Goal: Entertainment & Leisure: Consume media (video, audio)

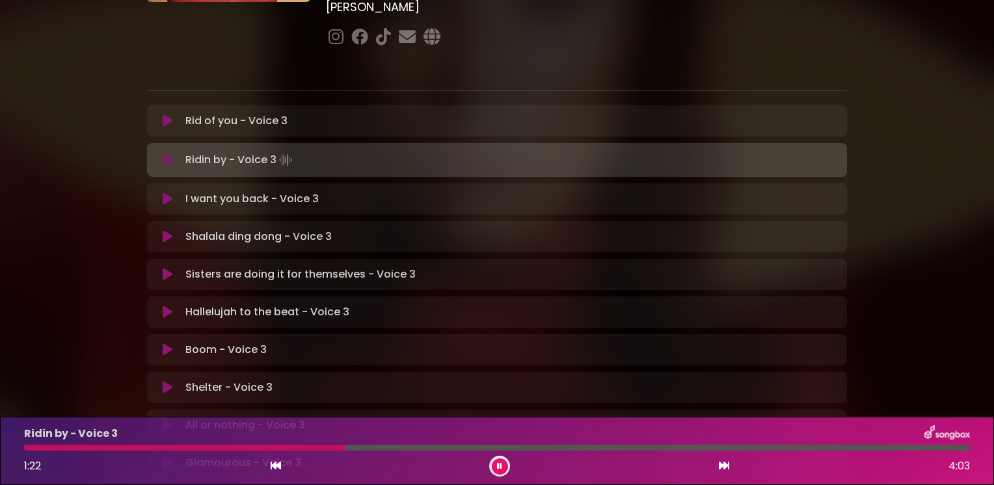
click at [83, 126] on div "[PERSON_NAME] in [GEOGRAPHIC_DATA] | [GEOGRAPHIC_DATA] 2 - [GEOGRAPHIC_DATA] - …" at bounding box center [497, 191] width 859 height 769
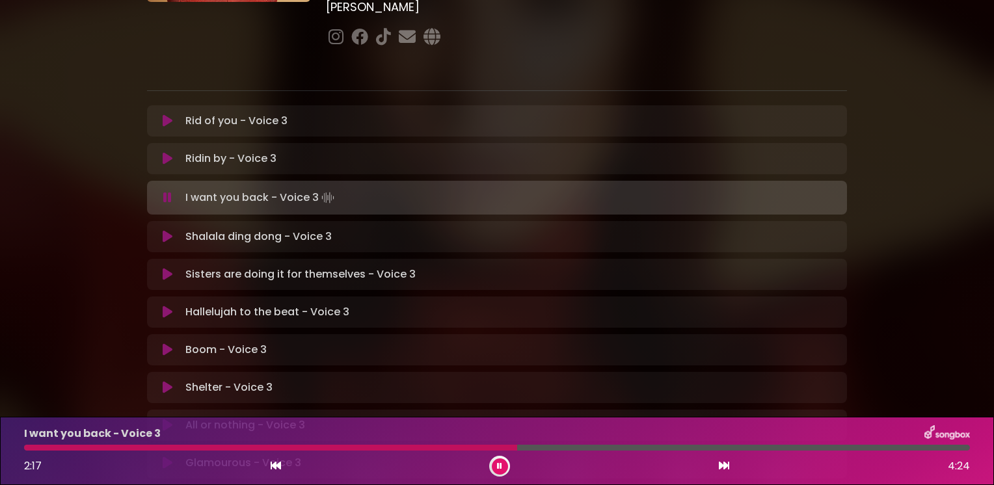
click at [77, 129] on div "[PERSON_NAME] in [GEOGRAPHIC_DATA] | [GEOGRAPHIC_DATA] 2 - [GEOGRAPHIC_DATA] - …" at bounding box center [497, 191] width 859 height 769
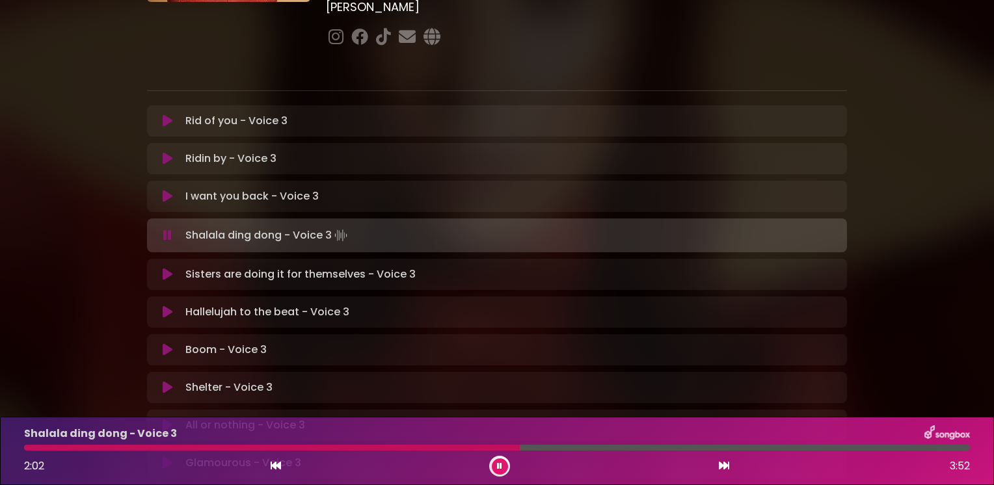
click at [77, 129] on div "[PERSON_NAME] in [GEOGRAPHIC_DATA] | [GEOGRAPHIC_DATA] 2 - [GEOGRAPHIC_DATA] - …" at bounding box center [497, 191] width 859 height 769
click at [75, 137] on div "[PERSON_NAME] in [GEOGRAPHIC_DATA] | [GEOGRAPHIC_DATA] 2 - [GEOGRAPHIC_DATA] - …" at bounding box center [497, 191] width 859 height 769
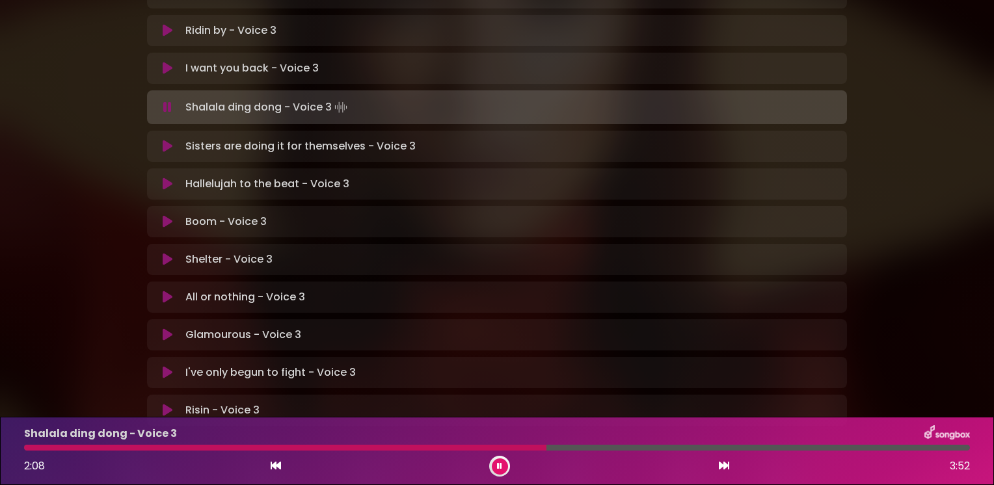
scroll to position [338, 0]
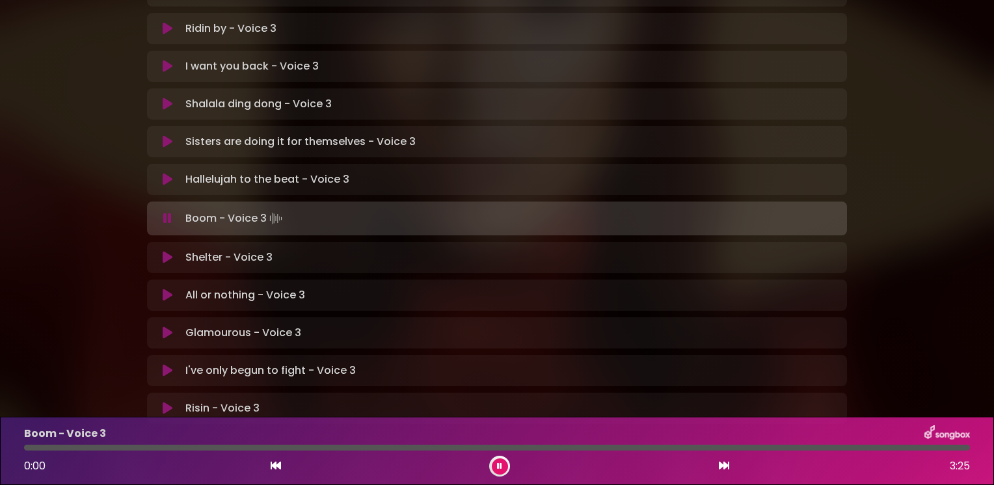
click at [75, 135] on div "[PERSON_NAME] in [GEOGRAPHIC_DATA] | [GEOGRAPHIC_DATA] 2 - [GEOGRAPHIC_DATA] - …" at bounding box center [497, 61] width 859 height 769
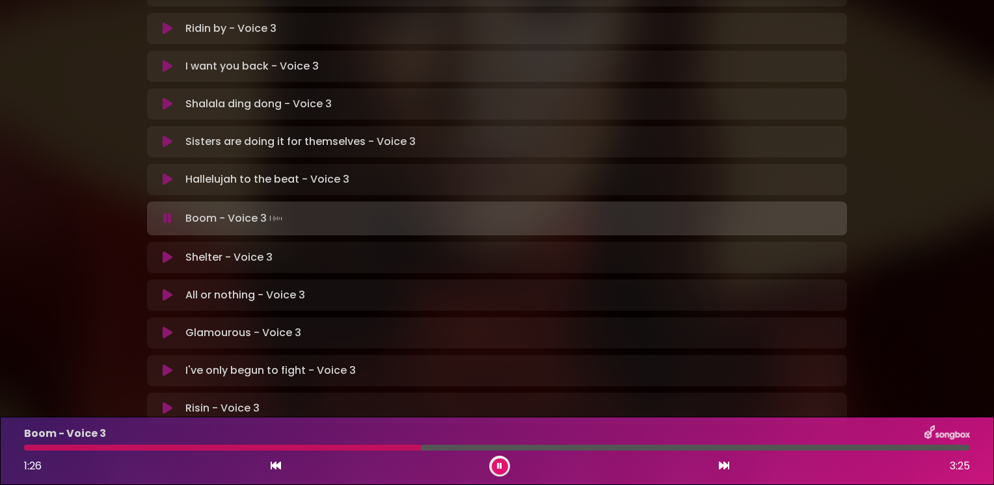
click at [306, 450] on div at bounding box center [222, 448] width 397 height 6
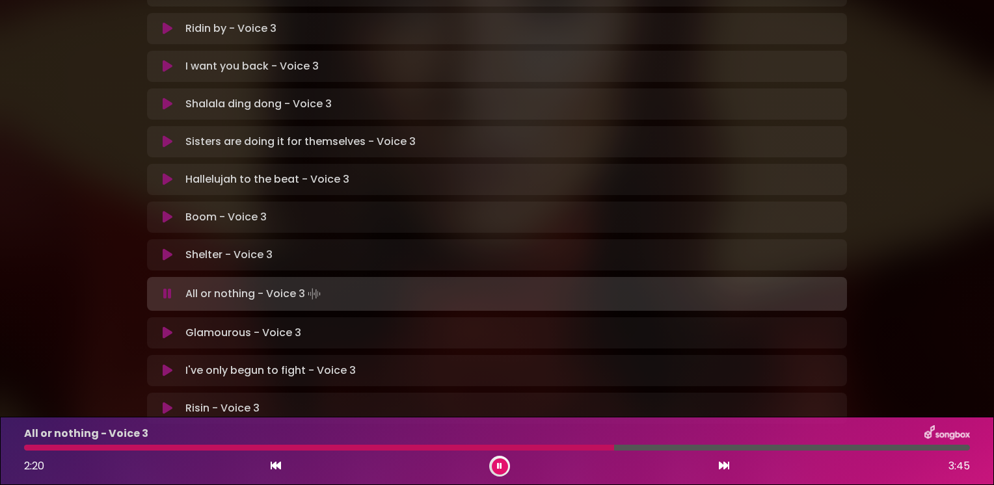
click at [539, 434] on div "All or nothing - Voice 3" at bounding box center [497, 434] width 962 height 17
click at [539, 442] on div "All or nothing - Voice 3" at bounding box center [497, 434] width 962 height 17
click at [547, 449] on div at bounding box center [326, 448] width 604 height 6
click at [82, 277] on div "[PERSON_NAME] in [GEOGRAPHIC_DATA] | [GEOGRAPHIC_DATA] 2 - [GEOGRAPHIC_DATA] - …" at bounding box center [497, 61] width 859 height 769
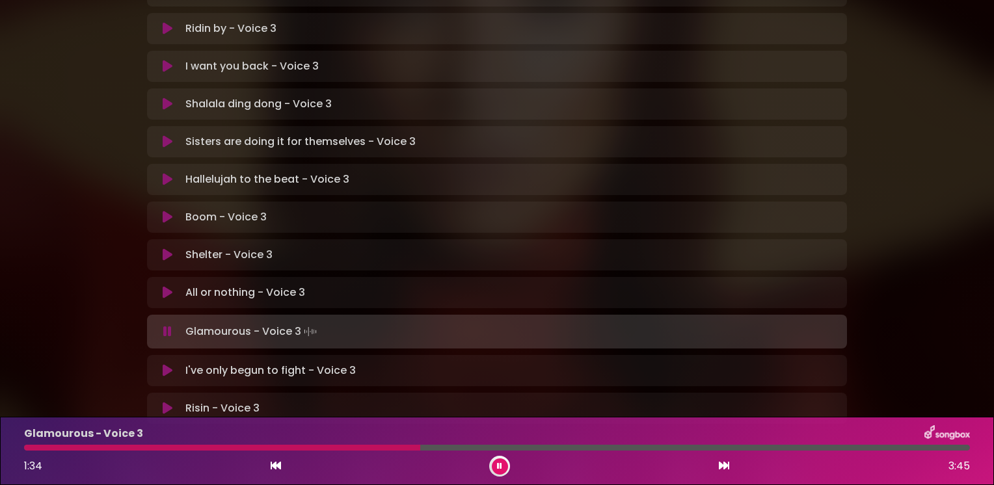
click at [344, 450] on div at bounding box center [222, 448] width 396 height 6
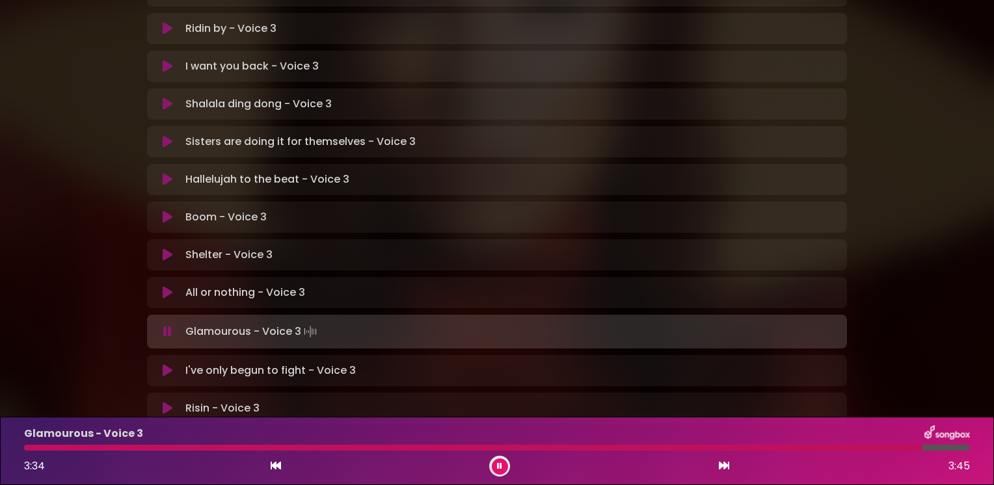
click at [165, 364] on icon at bounding box center [168, 370] width 10 height 13
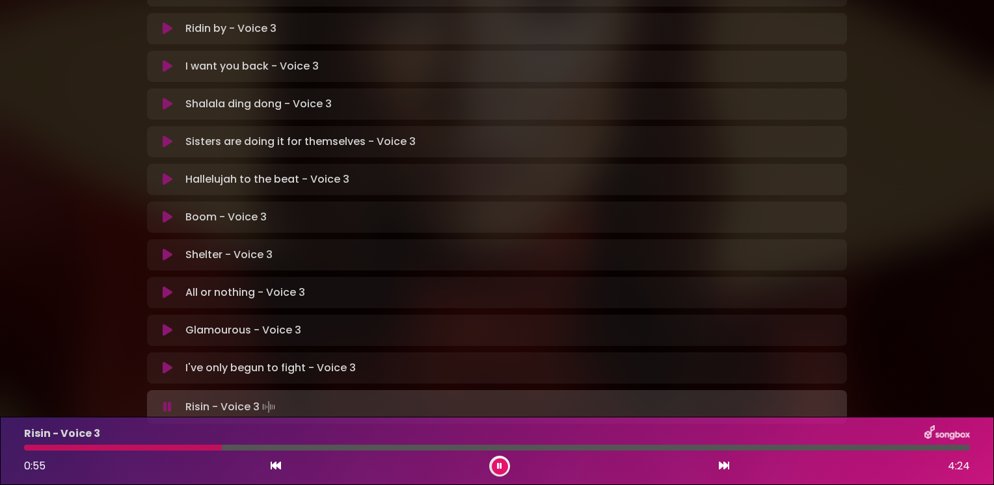
click at [85, 266] on div "[PERSON_NAME] in [GEOGRAPHIC_DATA] | [GEOGRAPHIC_DATA] 2 - [GEOGRAPHIC_DATA] - …" at bounding box center [497, 61] width 859 height 769
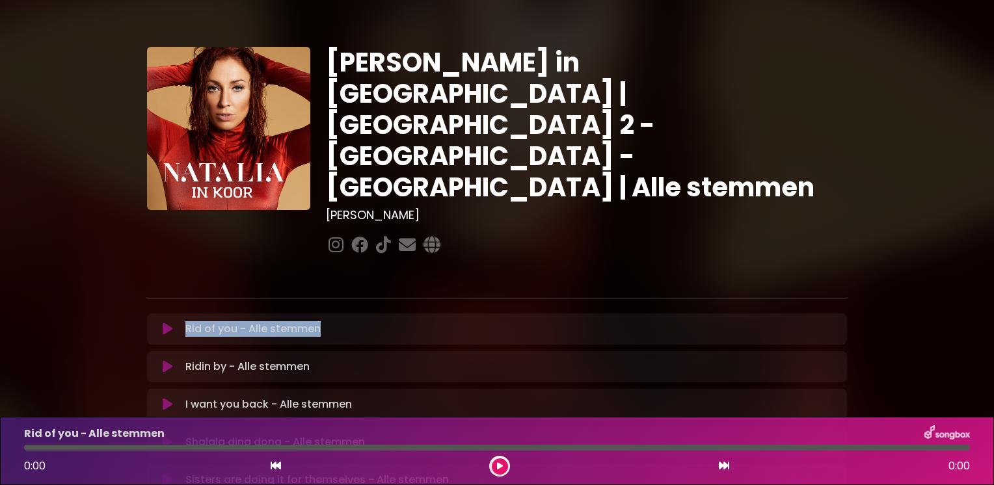
drag, startPoint x: 360, startPoint y: 272, endPoint x: 155, endPoint y: 295, distance: 206.3
click at [155, 314] on div "Rid of you - Alle stemmen Loading Track..." at bounding box center [497, 329] width 700 height 31
drag, startPoint x: 155, startPoint y: 295, endPoint x: 164, endPoint y: 280, distance: 17.5
click at [164, 323] on icon at bounding box center [168, 329] width 10 height 13
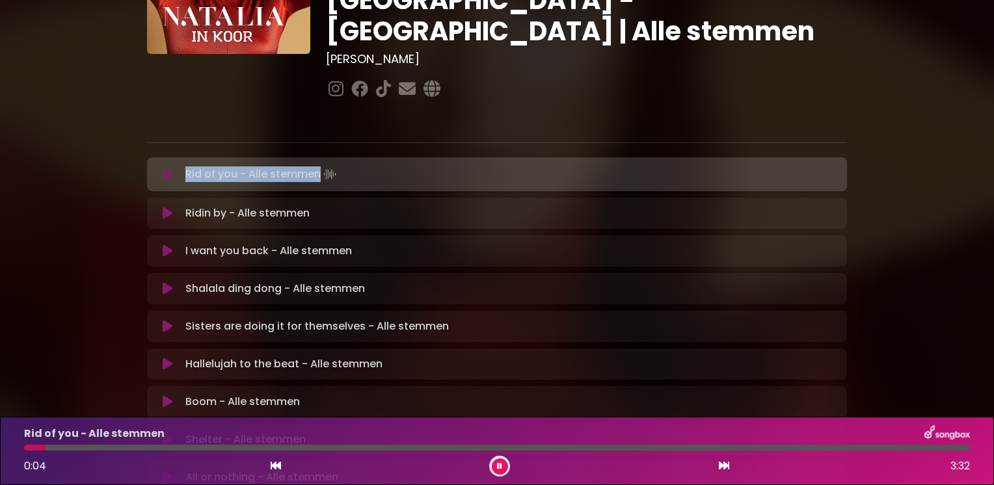
scroll to position [182, 0]
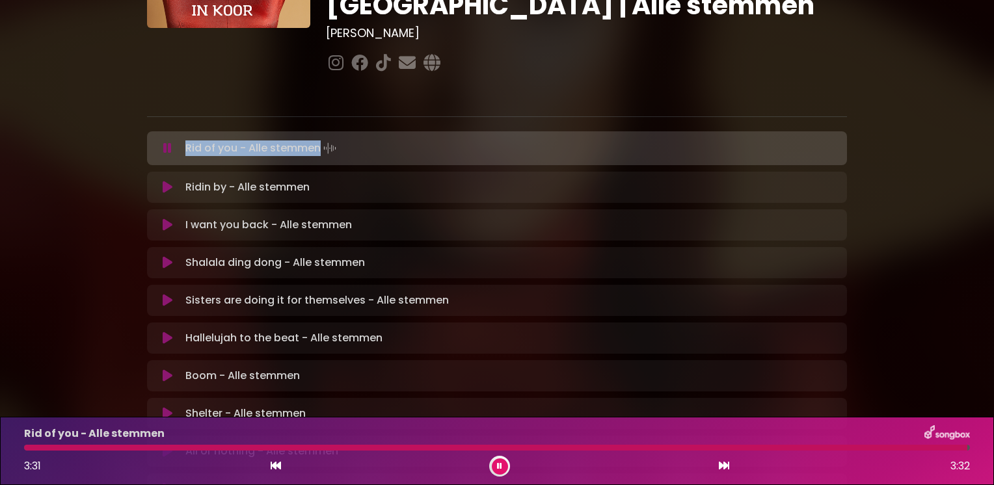
click at [169, 181] on icon at bounding box center [168, 187] width 10 height 13
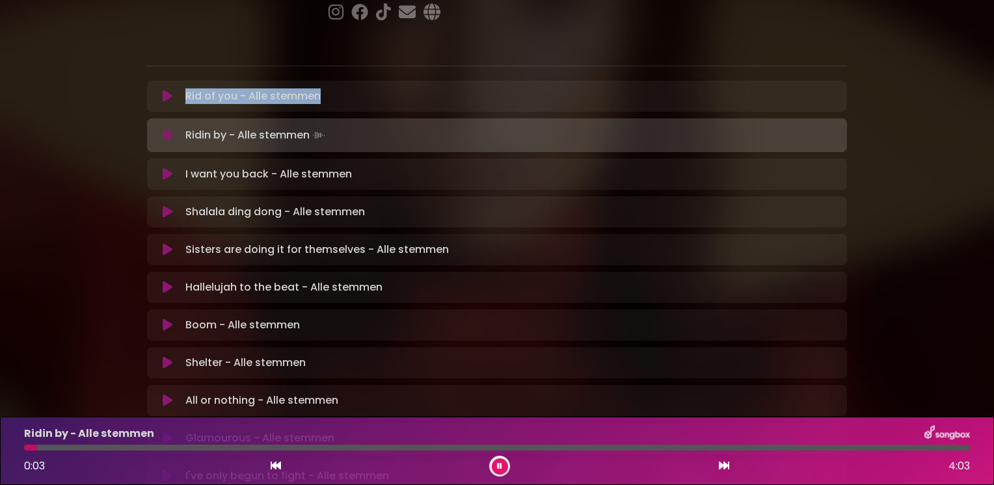
scroll to position [234, 0]
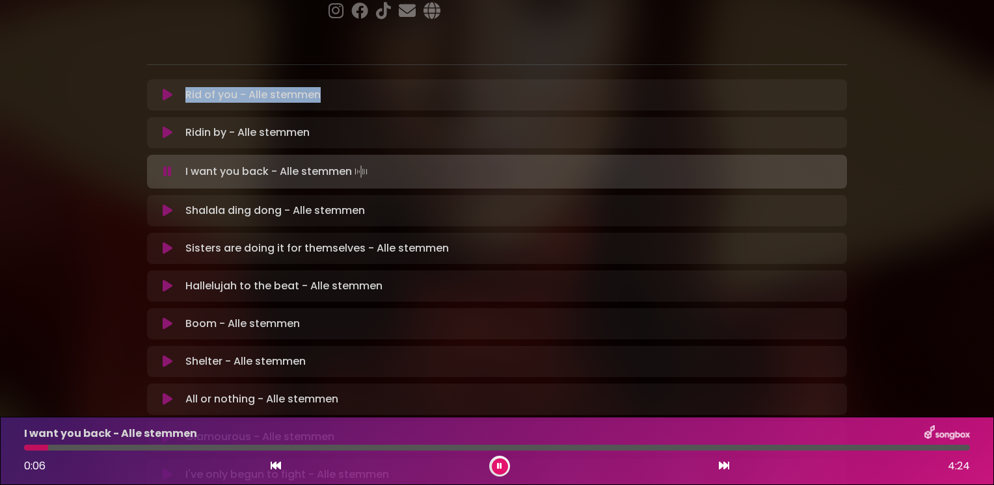
click at [504, 463] on button at bounding box center [500, 467] width 16 height 16
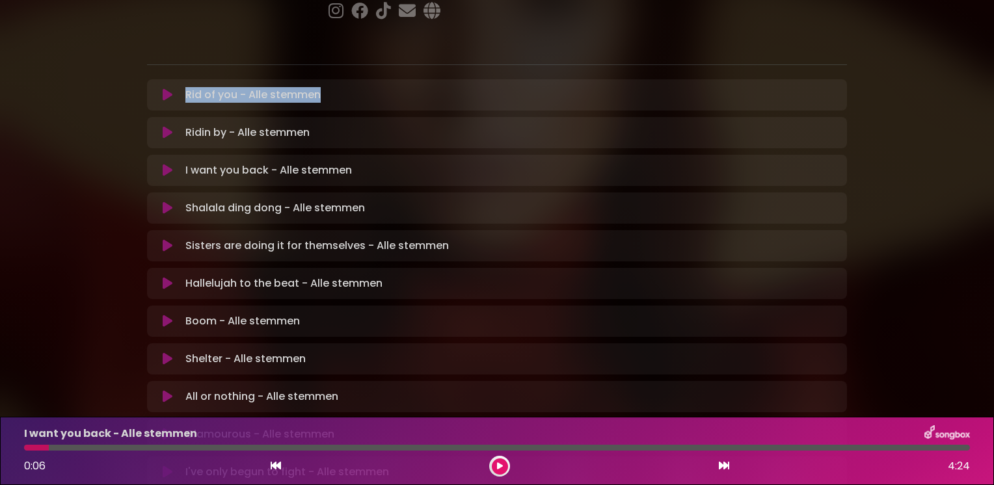
click at [500, 465] on icon at bounding box center [500, 467] width 6 height 8
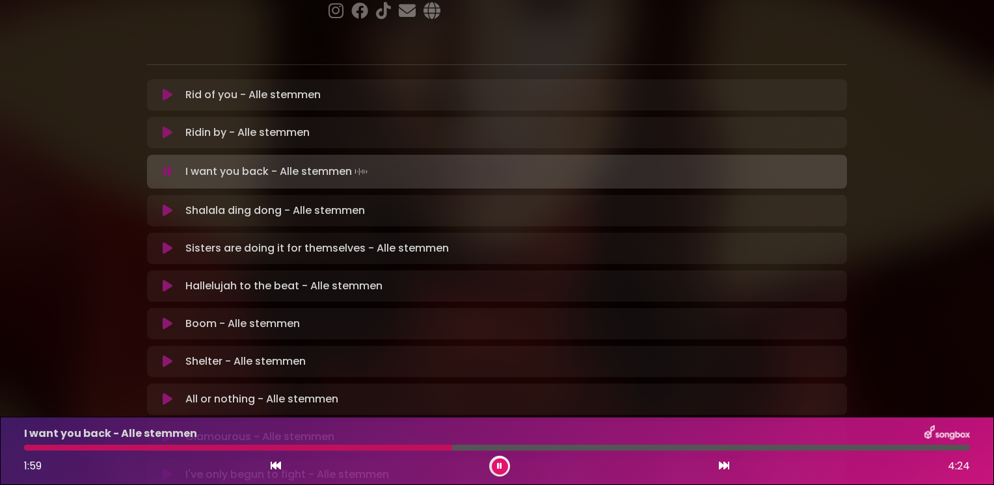
click at [353, 444] on div "I want you back - Alle stemmen 1:59 4:24" at bounding box center [497, 451] width 962 height 51
drag, startPoint x: 353, startPoint y: 443, endPoint x: 354, endPoint y: 450, distance: 6.5
click at [354, 450] on div "I want you back - Alle stemmen 2:01 4:24" at bounding box center [497, 451] width 962 height 51
click at [354, 450] on div at bounding box center [189, 448] width 331 height 6
click at [28, 333] on div "Natalia in Koor | Antwerpen 2 - Brugge - Hasselt | Alle stemmen Hans Primusz" at bounding box center [497, 165] width 994 height 769
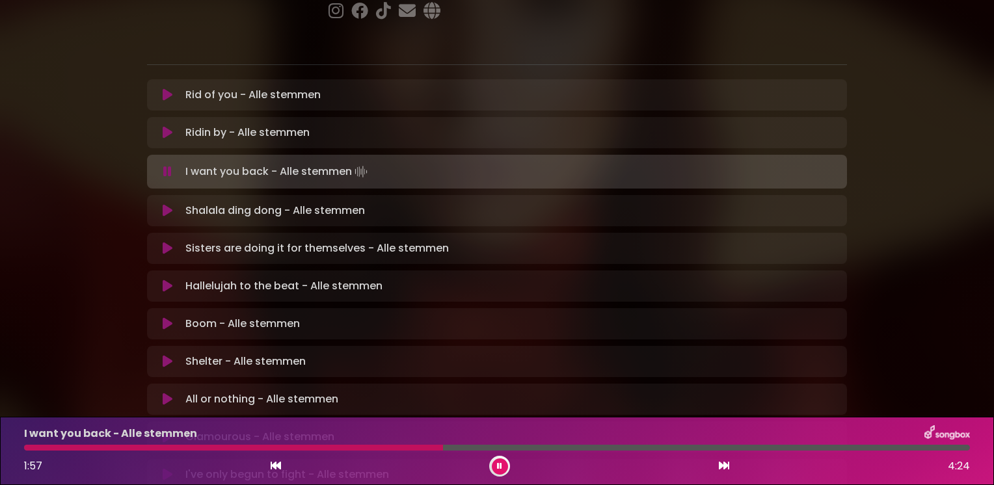
click at [367, 446] on div at bounding box center [233, 448] width 419 height 6
click at [40, 354] on div "Natalia in Koor | Antwerpen 2 - Brugge - Hasselt | Alle stemmen Hans Primusz" at bounding box center [497, 165] width 994 height 769
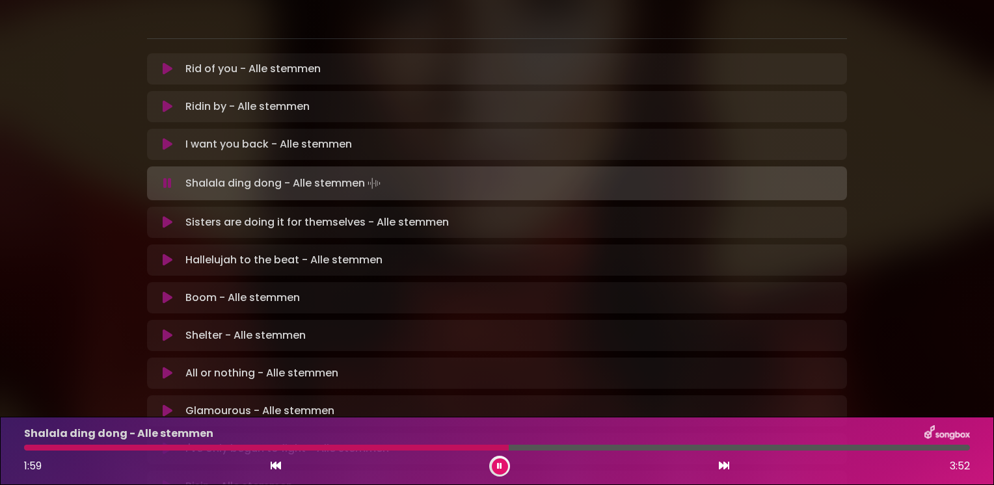
scroll to position [286, 0]
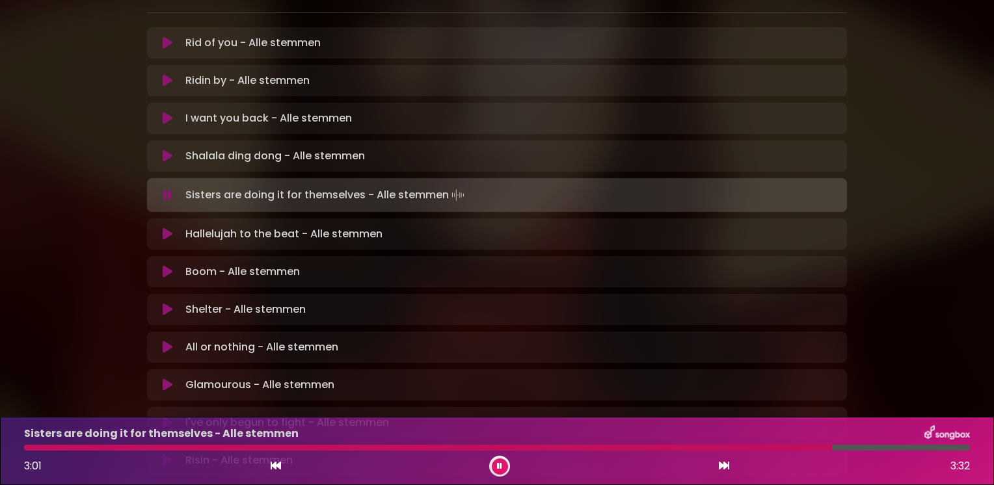
click at [49, 351] on div "Natalia in Koor | Antwerpen 2 - Brugge - Hasselt | Alle stemmen Hans Primusz" at bounding box center [497, 113] width 994 height 769
click at [161, 228] on button at bounding box center [167, 234] width 25 height 13
